Goal: Ask a question

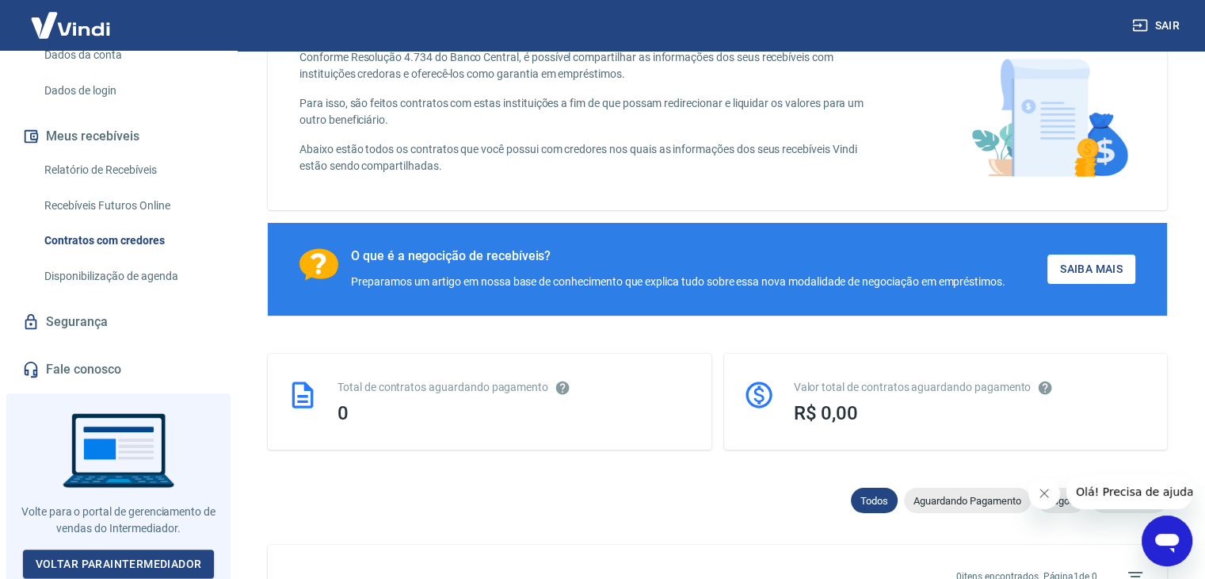
scroll to position [238, 0]
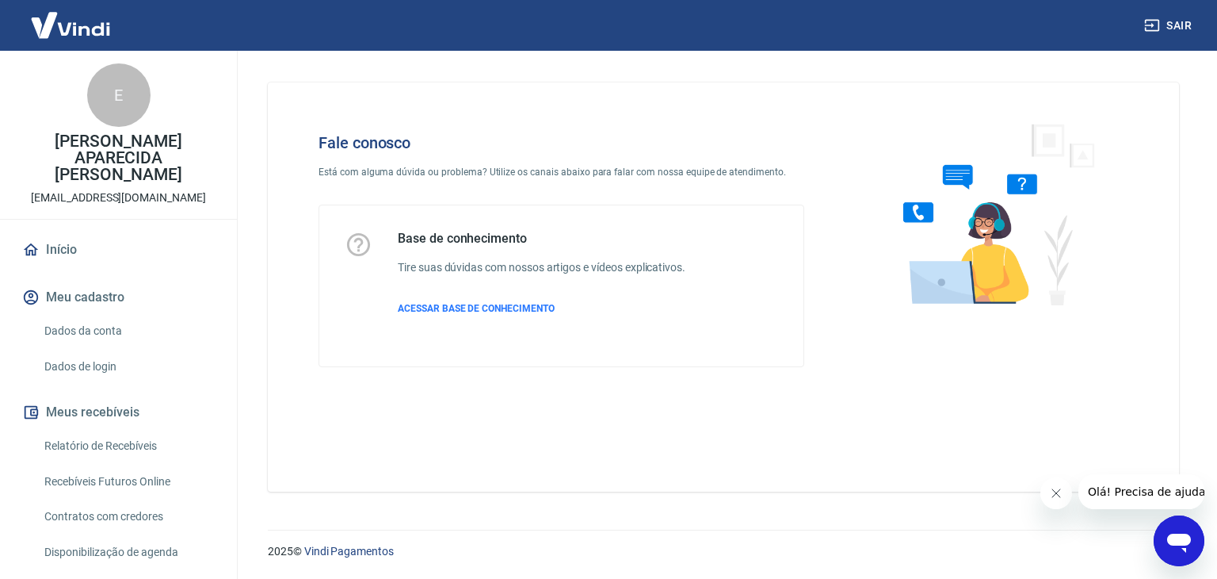
click at [1189, 547] on icon "Abrir janela de mensagens" at bounding box center [1179, 540] width 29 height 29
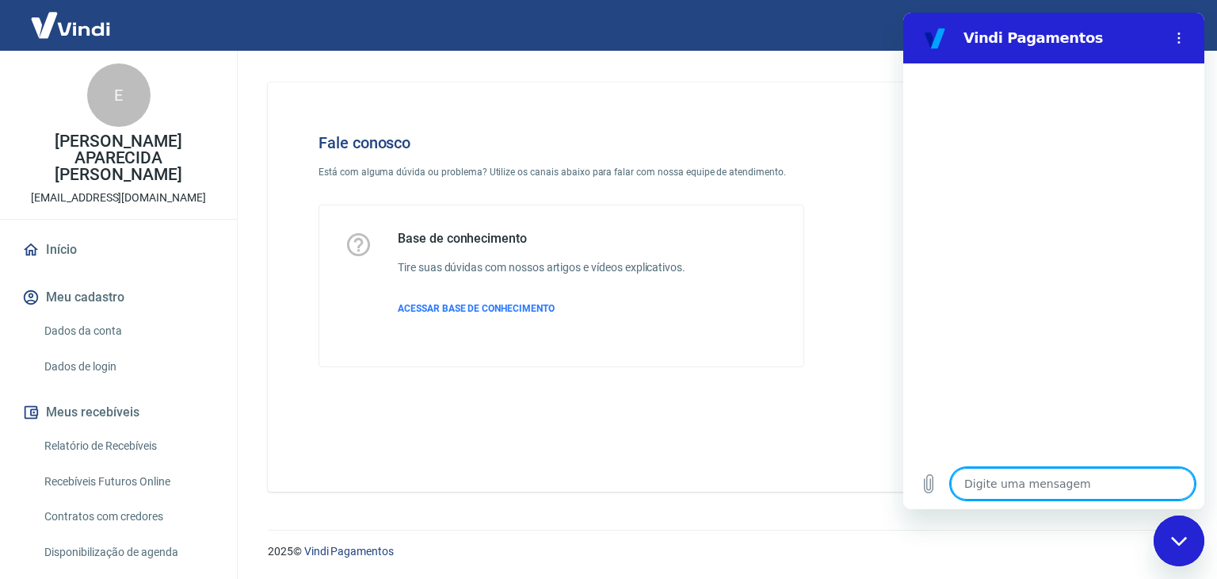
type textarea "o"
type textarea "x"
type textarea "ol"
type textarea "x"
type textarea "ol["
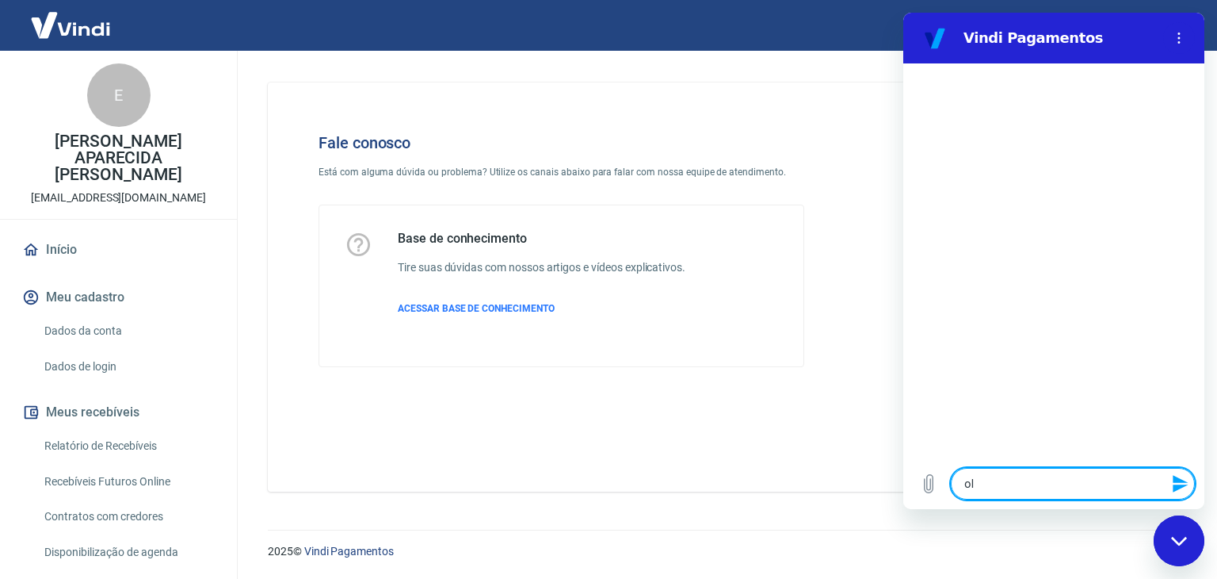
type textarea "x"
type textarea "ol[a"
type textarea "x"
type textarea "ol["
type textarea "x"
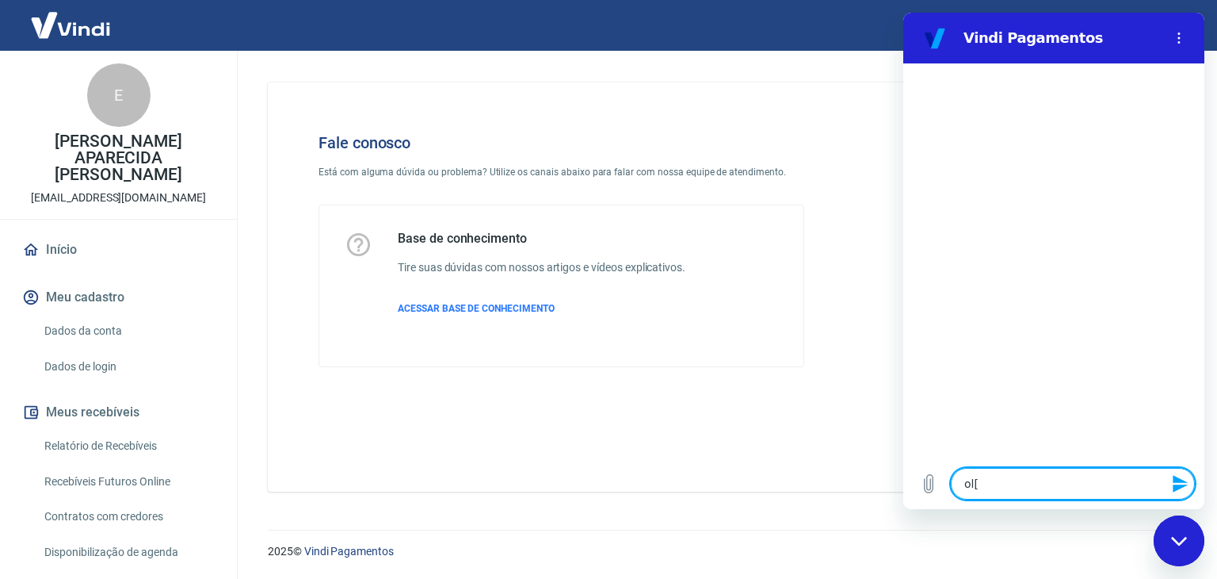
type textarea "ol"
type textarea "x"
type textarea "o"
type textarea "x"
type textarea "ol"
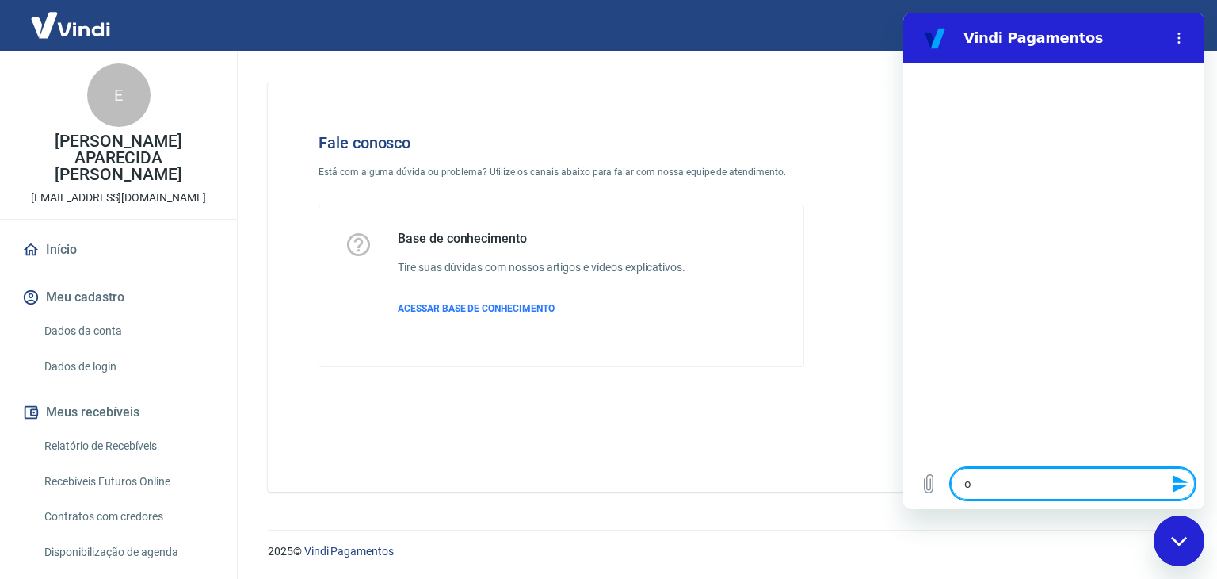
type textarea "x"
type textarea "ola"
type textarea "x"
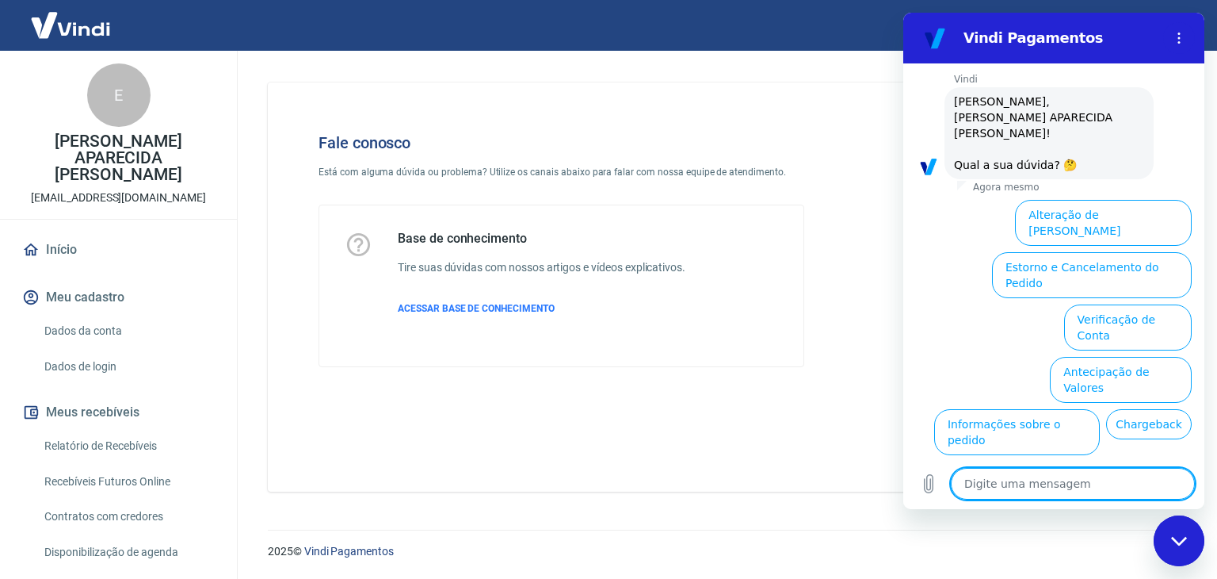
scroll to position [109, 0]
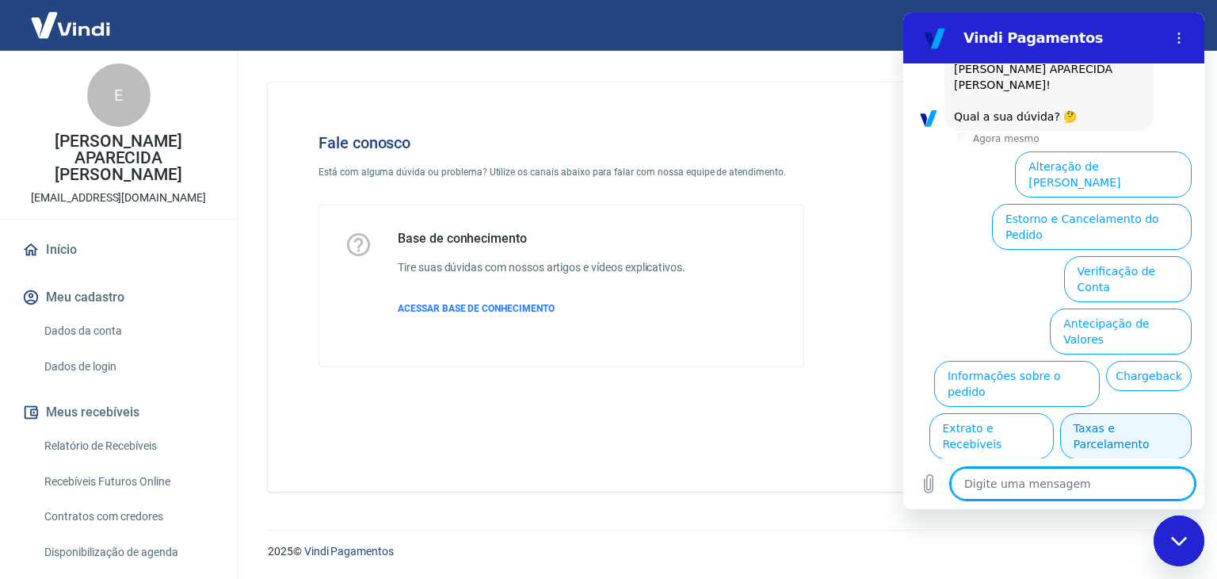
click at [1113, 413] on button "Taxas e Parcelamento" at bounding box center [1126, 436] width 132 height 46
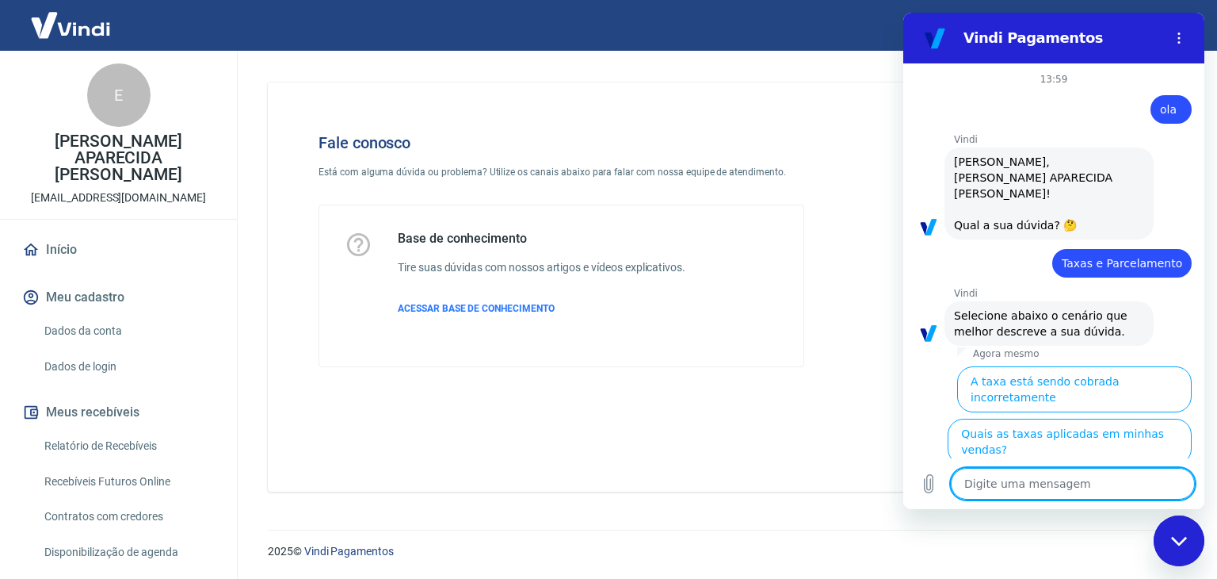
scroll to position [102, 0]
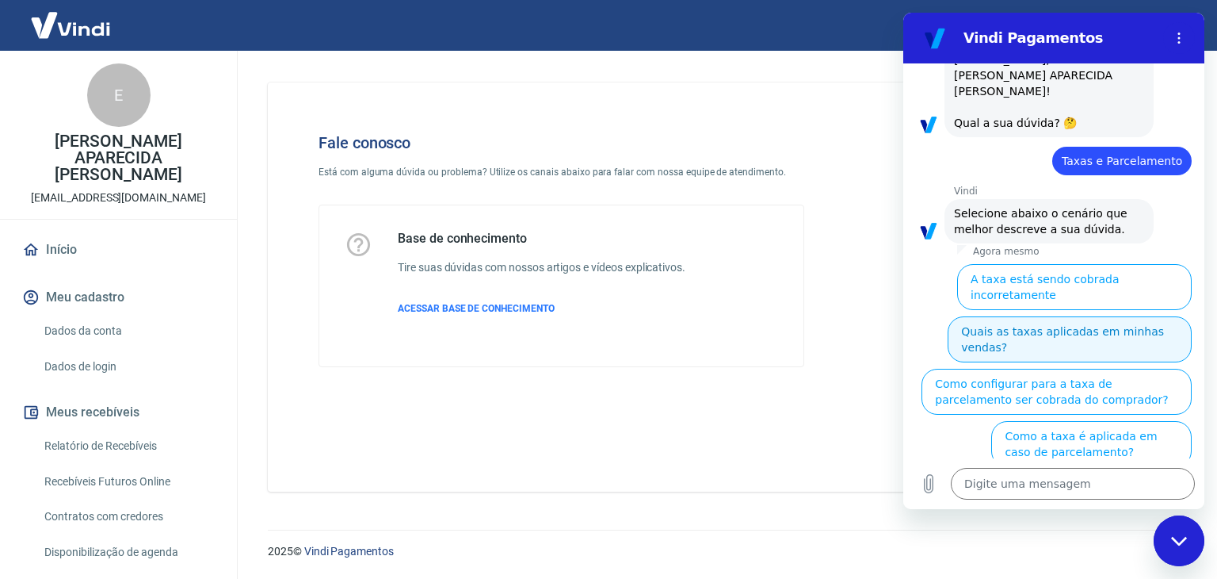
click at [1067, 316] on button "Quais as taxas aplicadas em minhas vendas?" at bounding box center [1070, 339] width 244 height 46
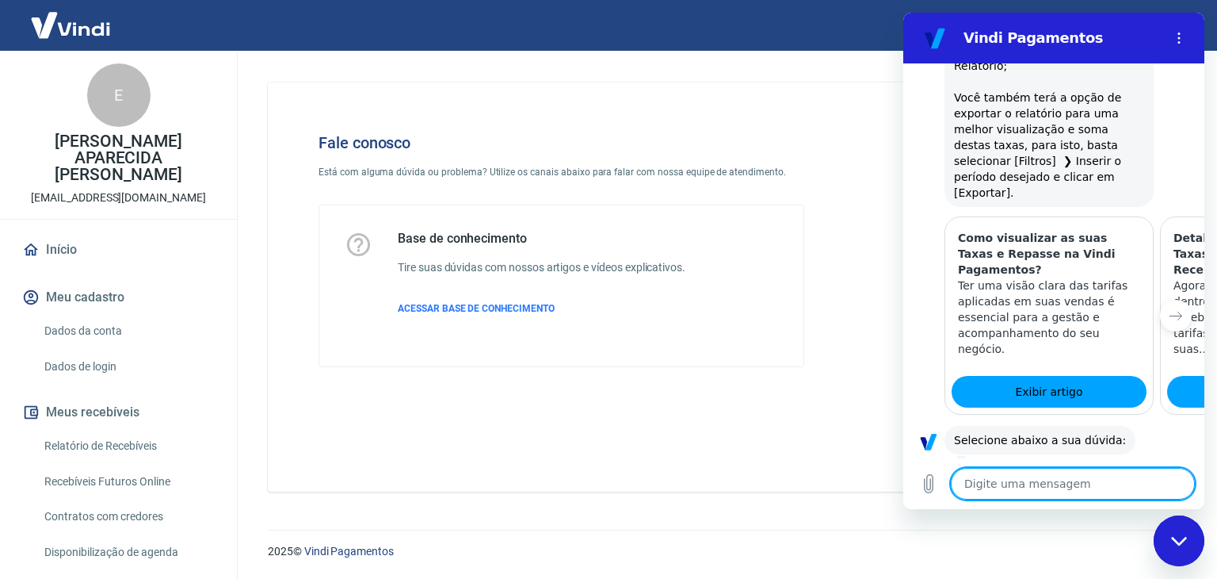
scroll to position [819, 0]
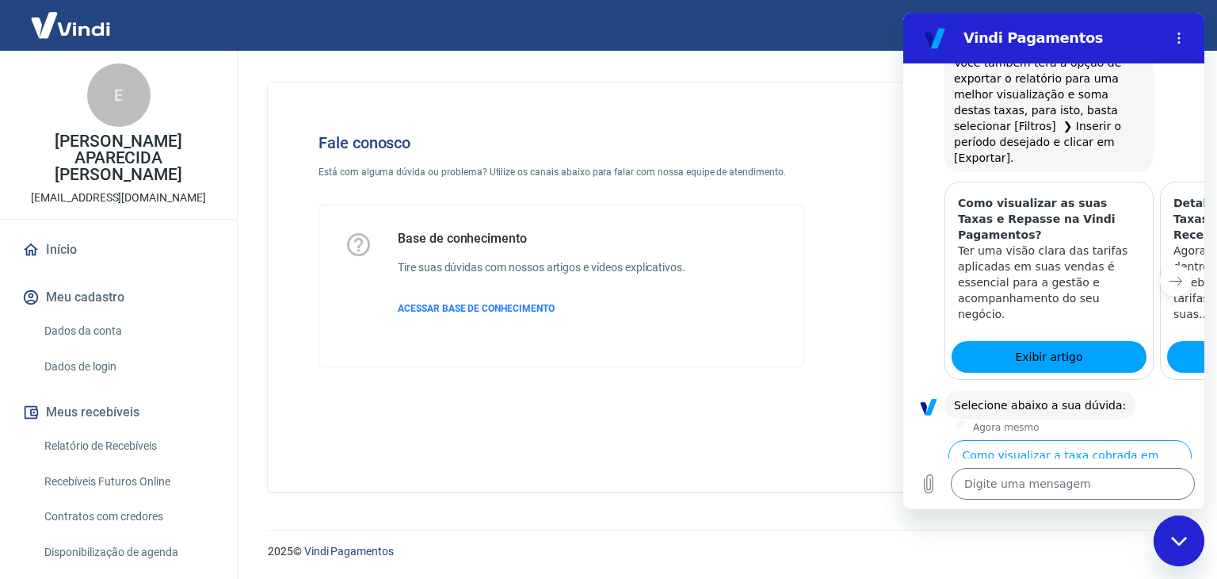
click at [1170, 274] on icon "Próximo item" at bounding box center [1176, 280] width 13 height 13
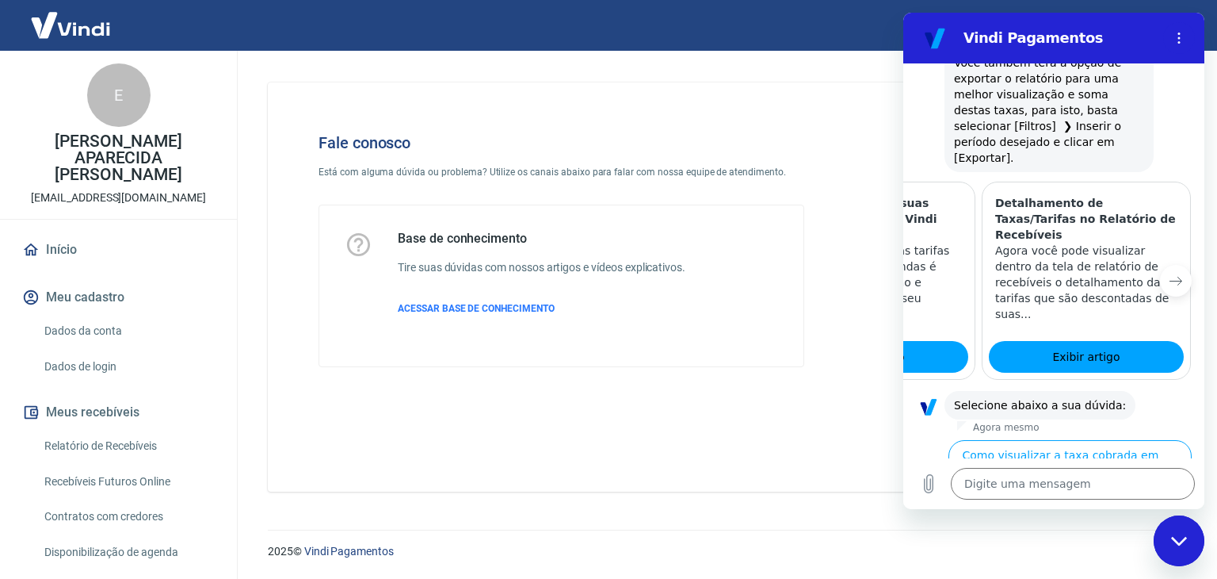
scroll to position [0, 195]
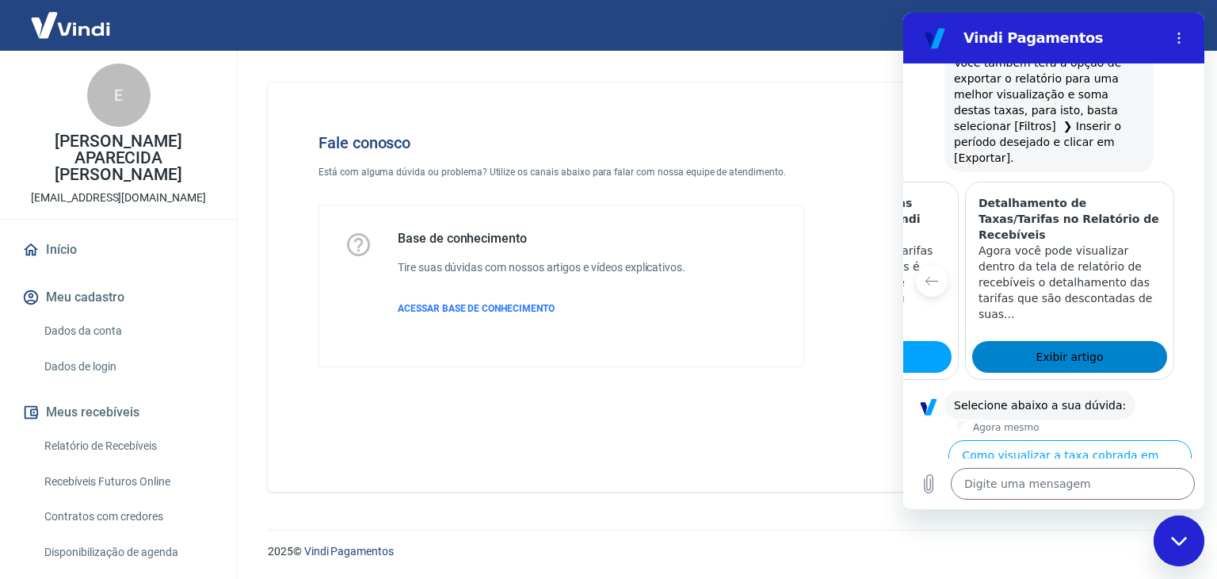
click at [1056, 347] on span "Exibir artigo" at bounding box center [1069, 356] width 67 height 19
click at [932, 274] on icon "Item anterior" at bounding box center [932, 280] width 13 height 13
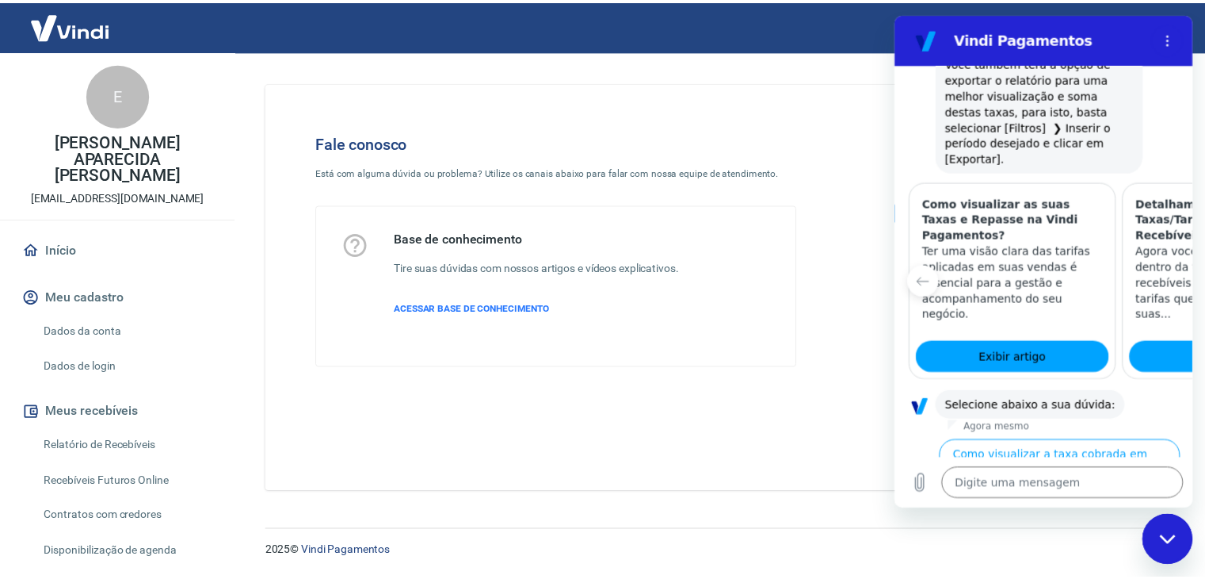
scroll to position [0, 0]
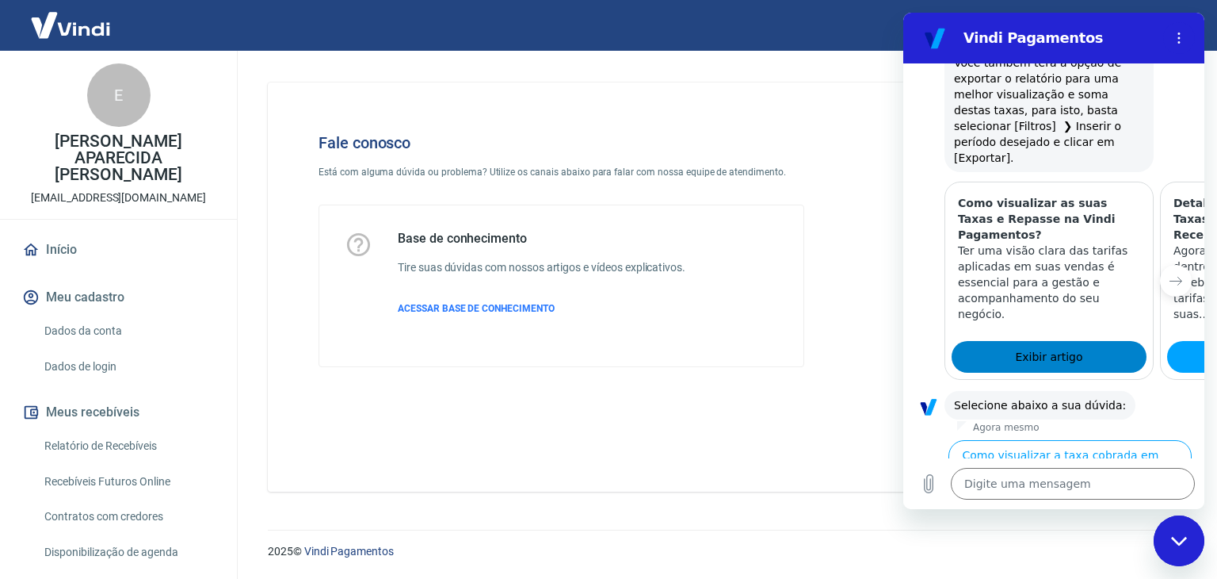
click at [1033, 341] on link "Exibir artigo" at bounding box center [1049, 357] width 195 height 32
click at [77, 22] on img at bounding box center [70, 25] width 103 height 48
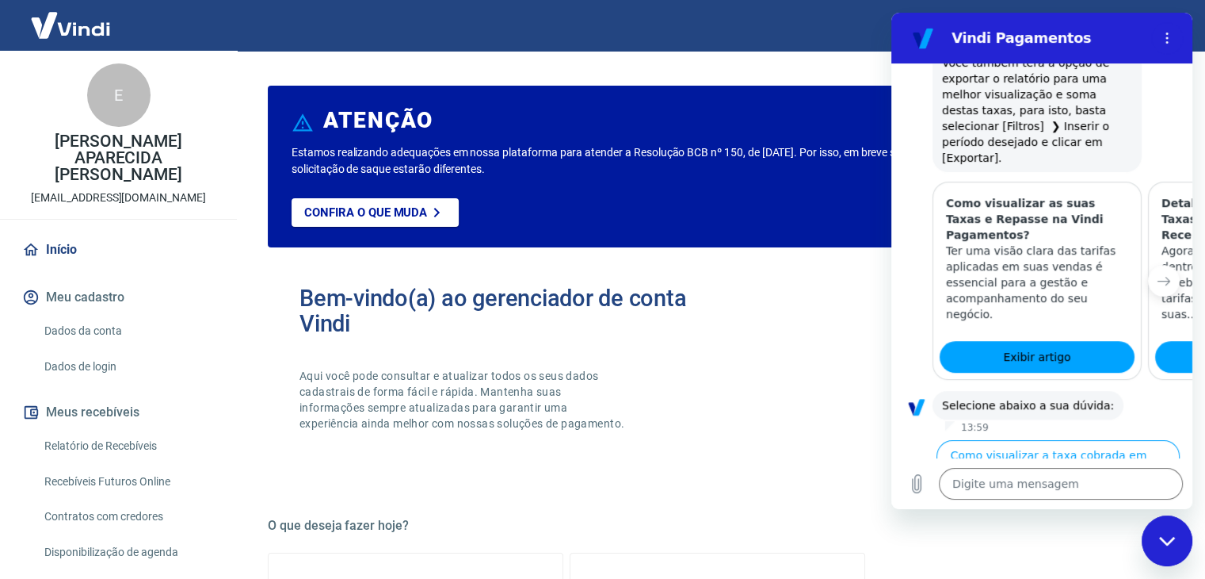
click at [932, 299] on div at bounding box center [918, 280] width 29 height 198
click at [842, 284] on div "Bem-vindo(a) ao gerenciador de conta Vindi Aqui você pode consultar e atualizar…" at bounding box center [717, 373] width 899 height 226
click at [1170, 549] on div "Fechar janela de mensagens" at bounding box center [1168, 541] width 48 height 48
type textarea "x"
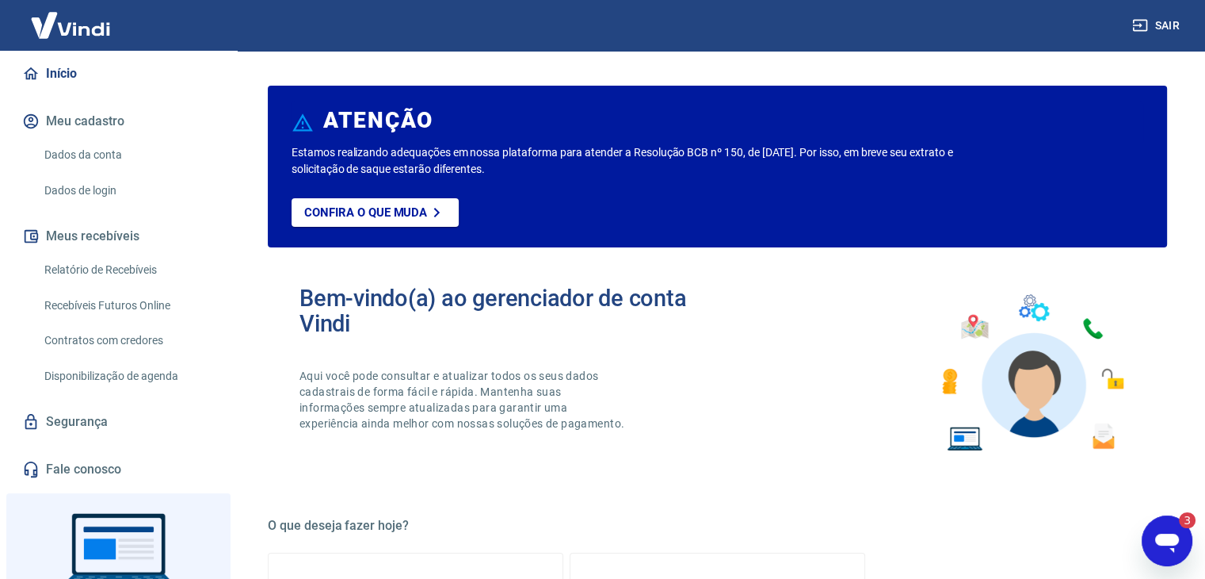
scroll to position [259, 0]
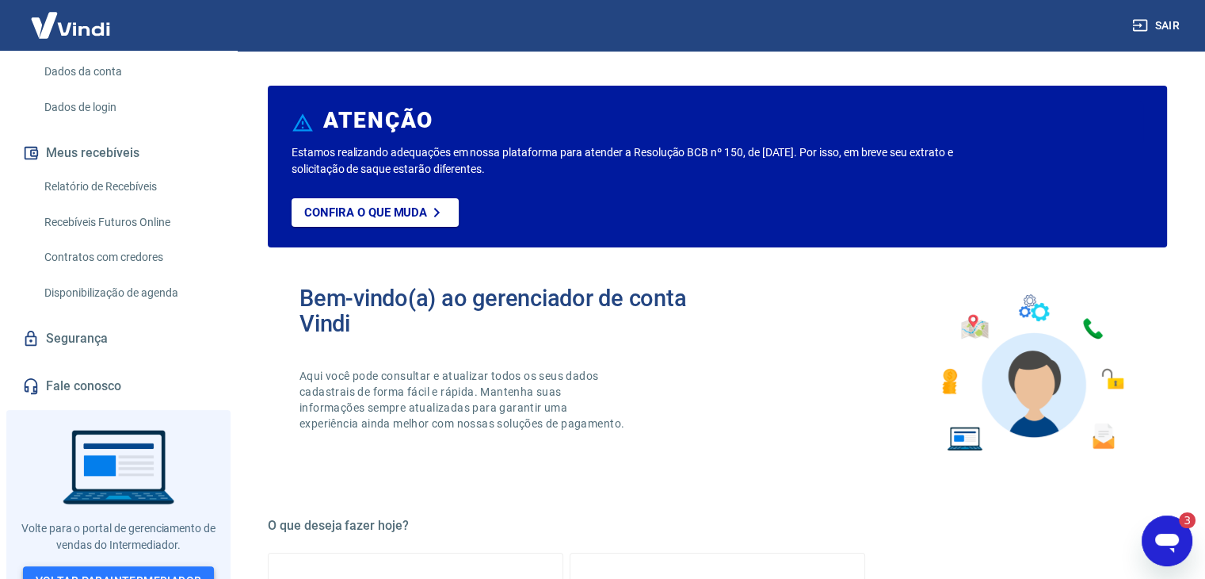
click at [98, 566] on link "Voltar para Intermediador" at bounding box center [119, 580] width 192 height 29
